Goal: Information Seeking & Learning: Learn about a topic

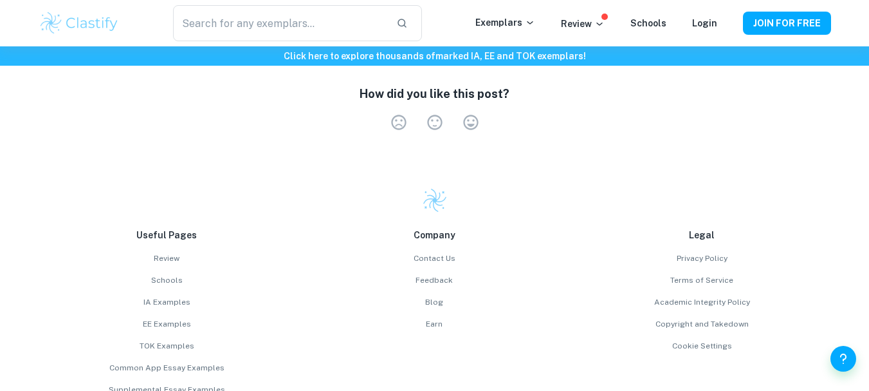
scroll to position [2341, 0]
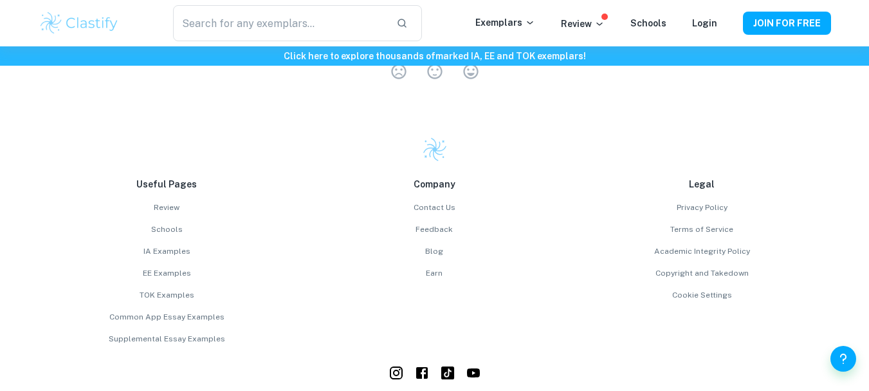
scroll to position [1926, 0]
